Goal: Transaction & Acquisition: Purchase product/service

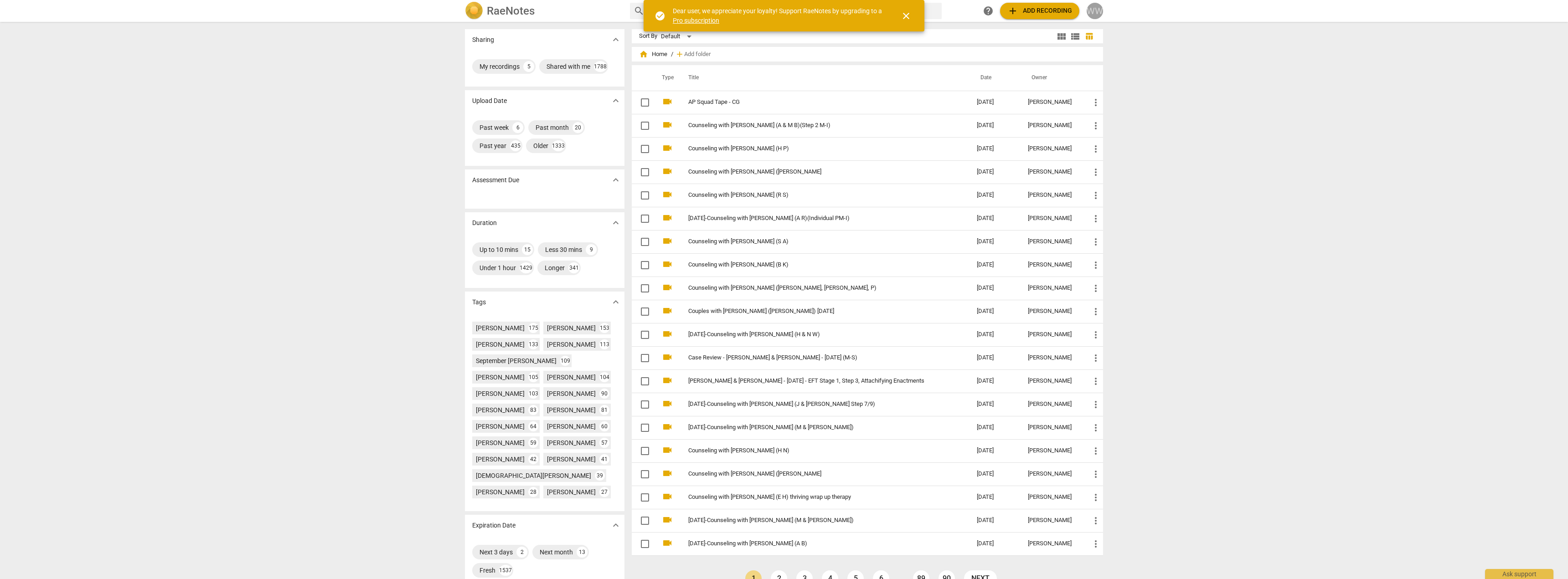
click at [1099, 7] on div "WW" at bounding box center [1094, 10] width 16 height 16
click at [1126, 116] on li "Balance" at bounding box center [1121, 111] width 69 height 22
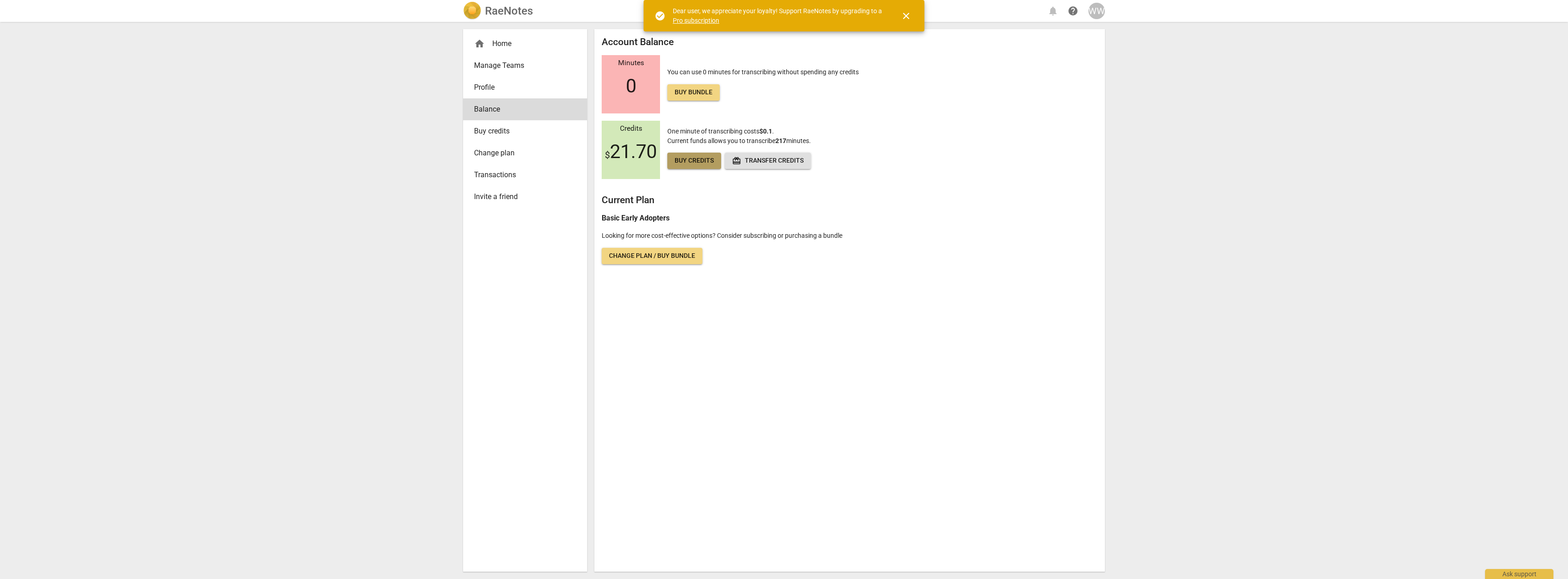
click at [702, 155] on link "Buy credits" at bounding box center [694, 161] width 54 height 16
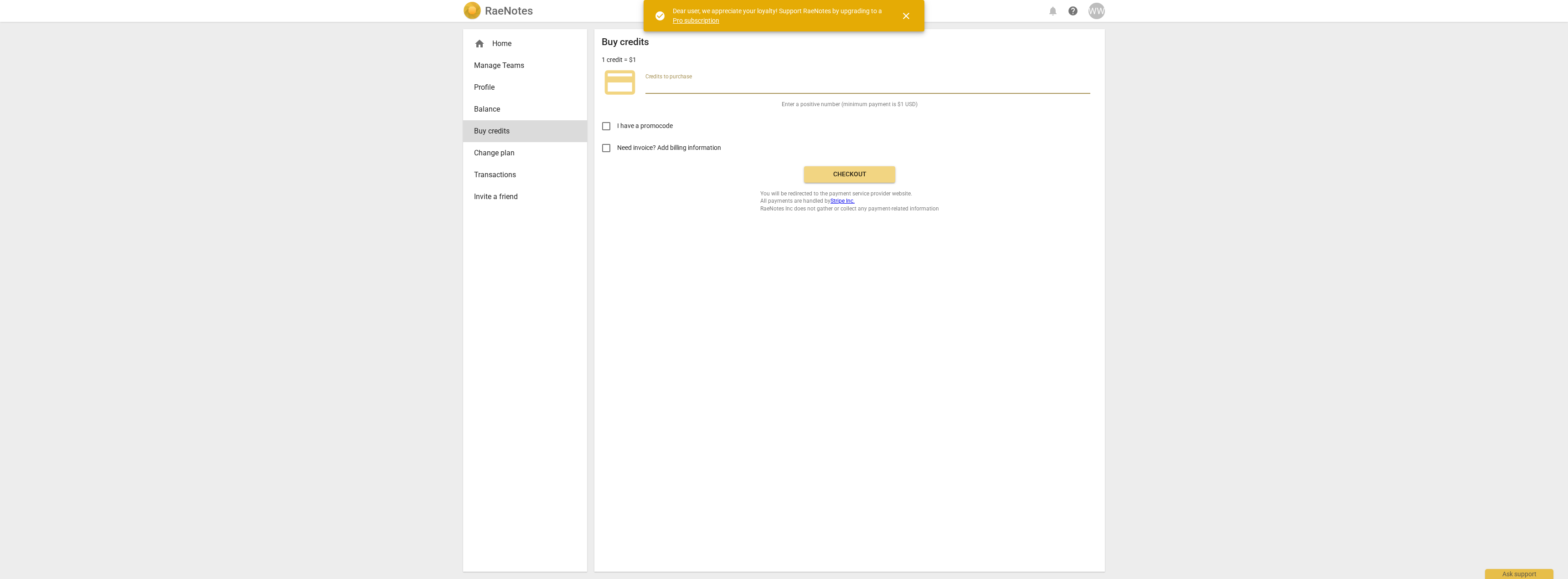
click at [732, 88] on input "number" at bounding box center [867, 88] width 445 height 13
type input "200"
click at [836, 177] on span "Checkout" at bounding box center [850, 174] width 77 height 9
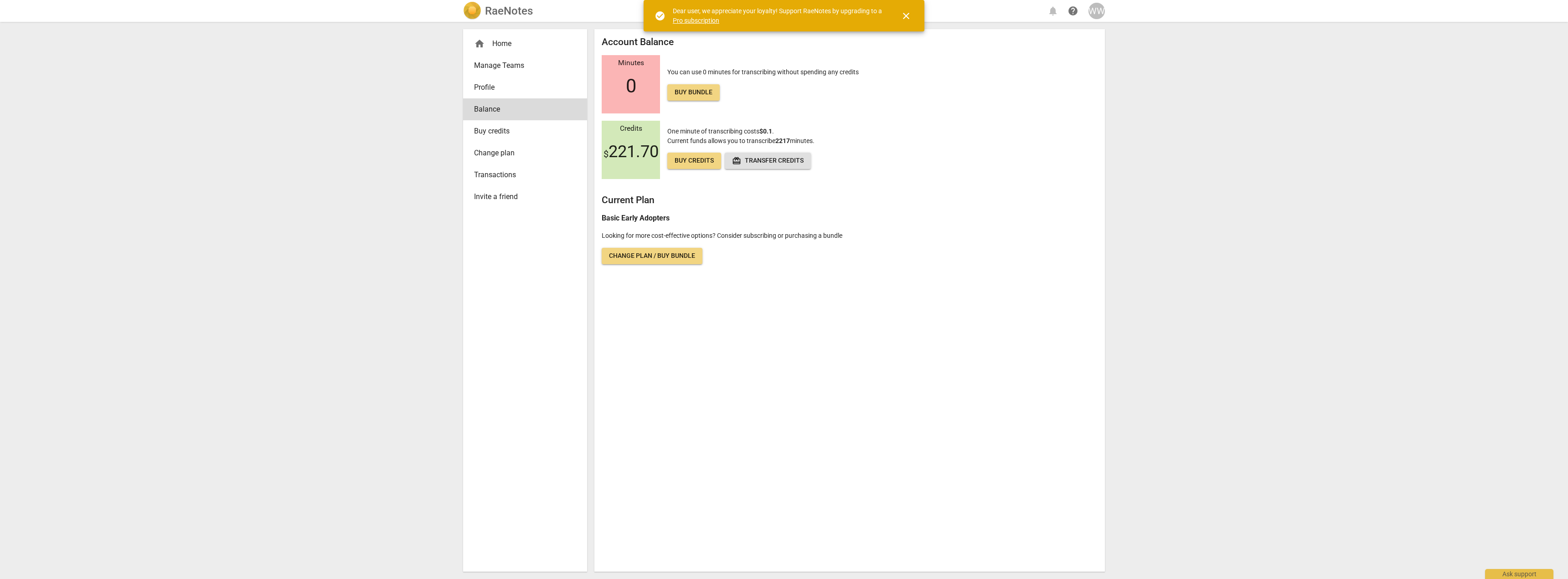
click at [1087, 144] on div "Credits $ 221.70 One minute of transcribing costs $0.1 . Current funds allows y…" at bounding box center [849, 150] width 496 height 58
